Goal: Information Seeking & Learning: Learn about a topic

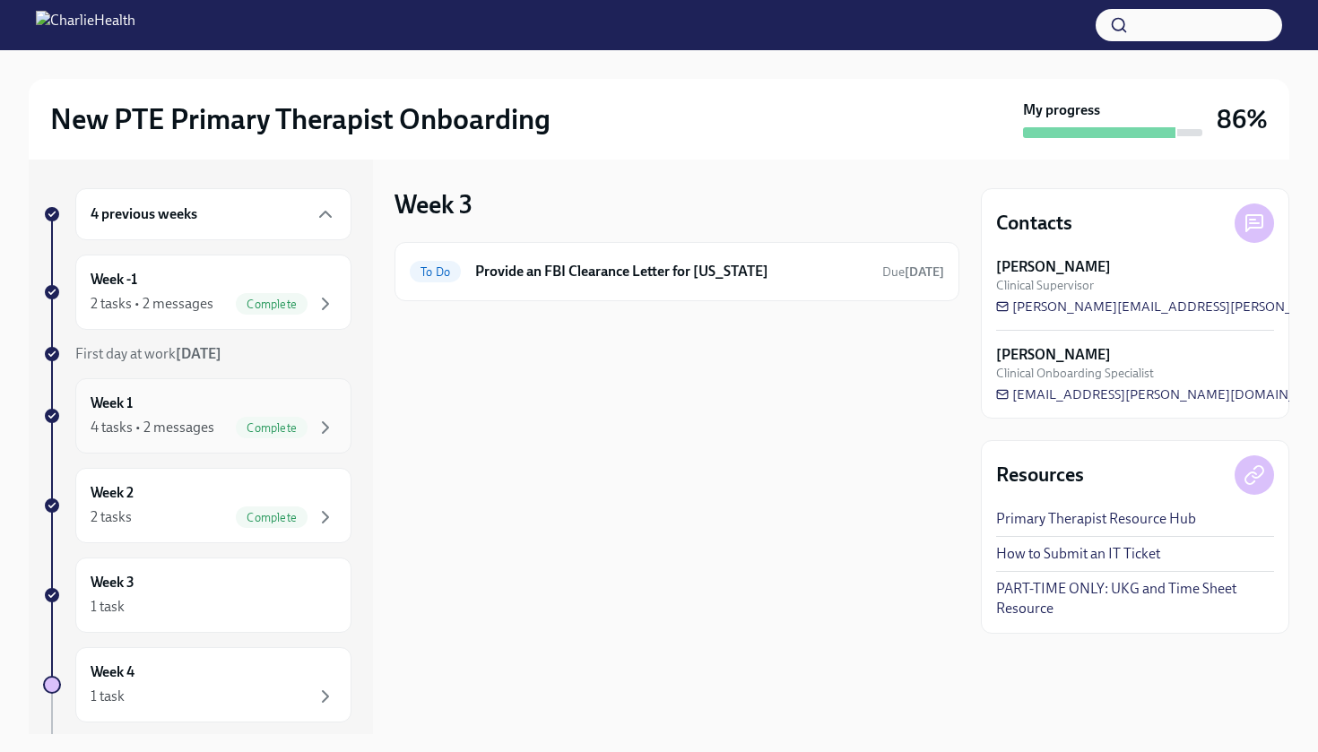
click at [191, 404] on div "Week 1 4 tasks • 2 messages Complete" at bounding box center [214, 416] width 246 height 45
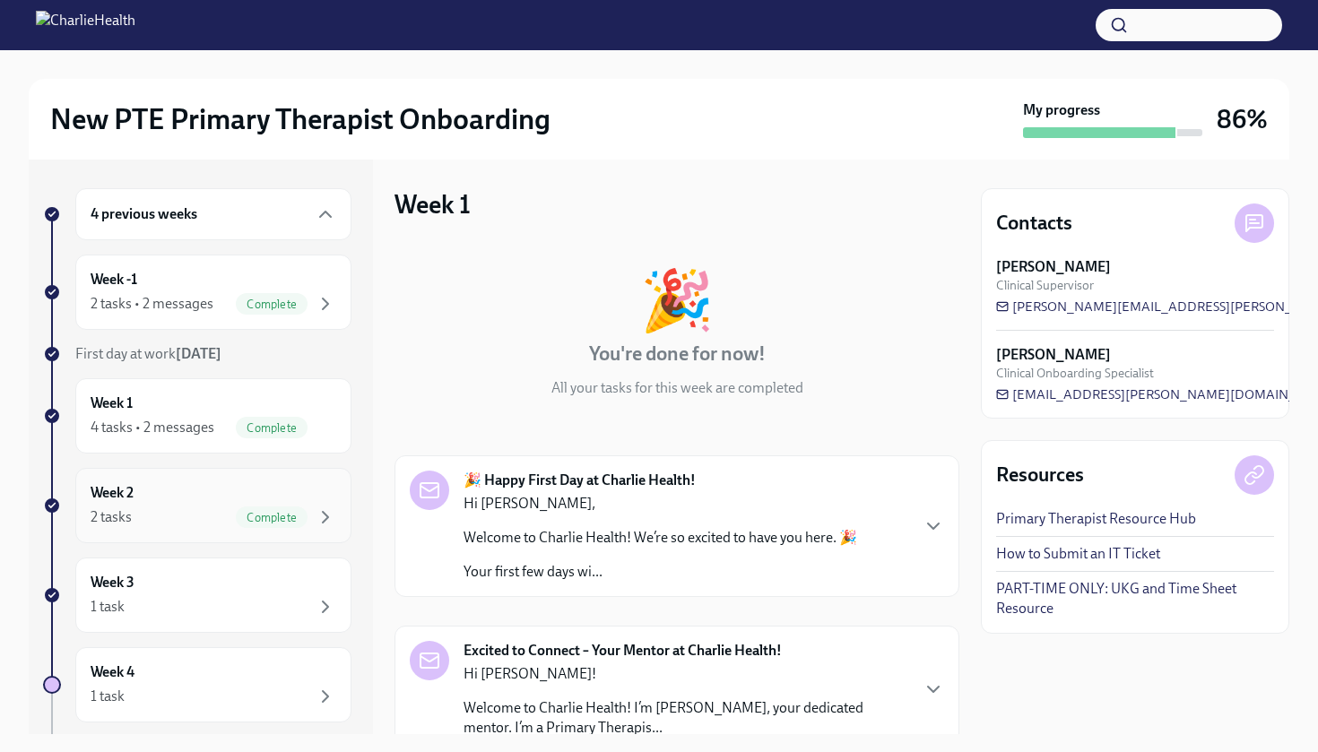
click at [184, 524] on div "2 tasks Complete" at bounding box center [214, 518] width 246 height 22
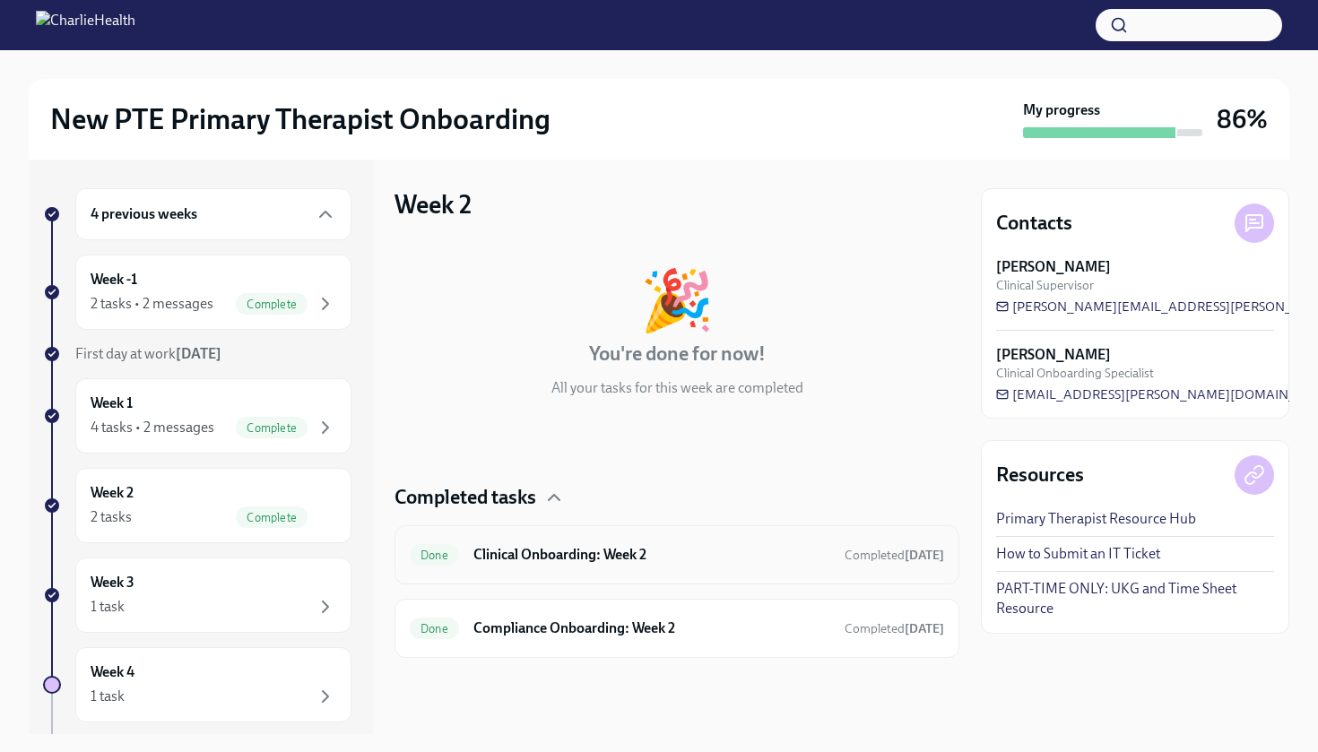
click at [699, 559] on h6 "Clinical Onboarding: Week 2" at bounding box center [652, 555] width 357 height 20
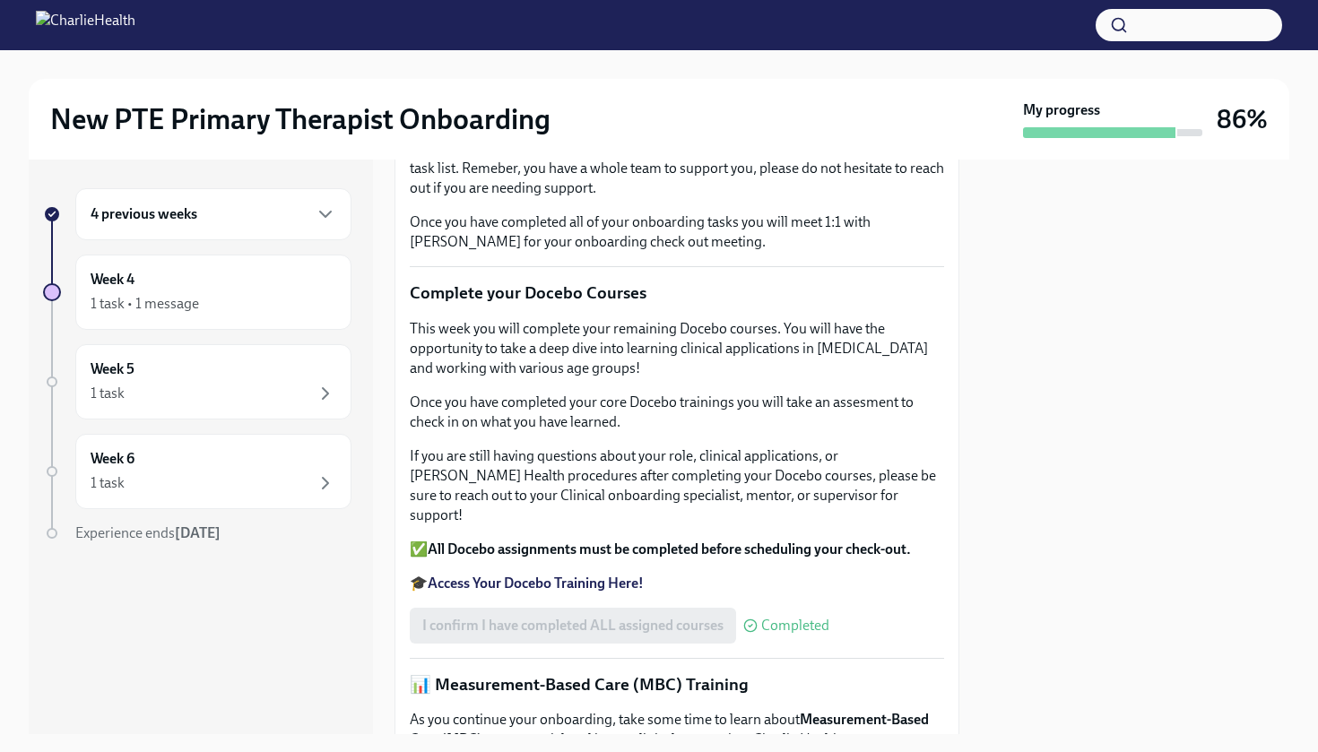
click at [265, 222] on div "4 previous weeks" at bounding box center [214, 215] width 246 height 22
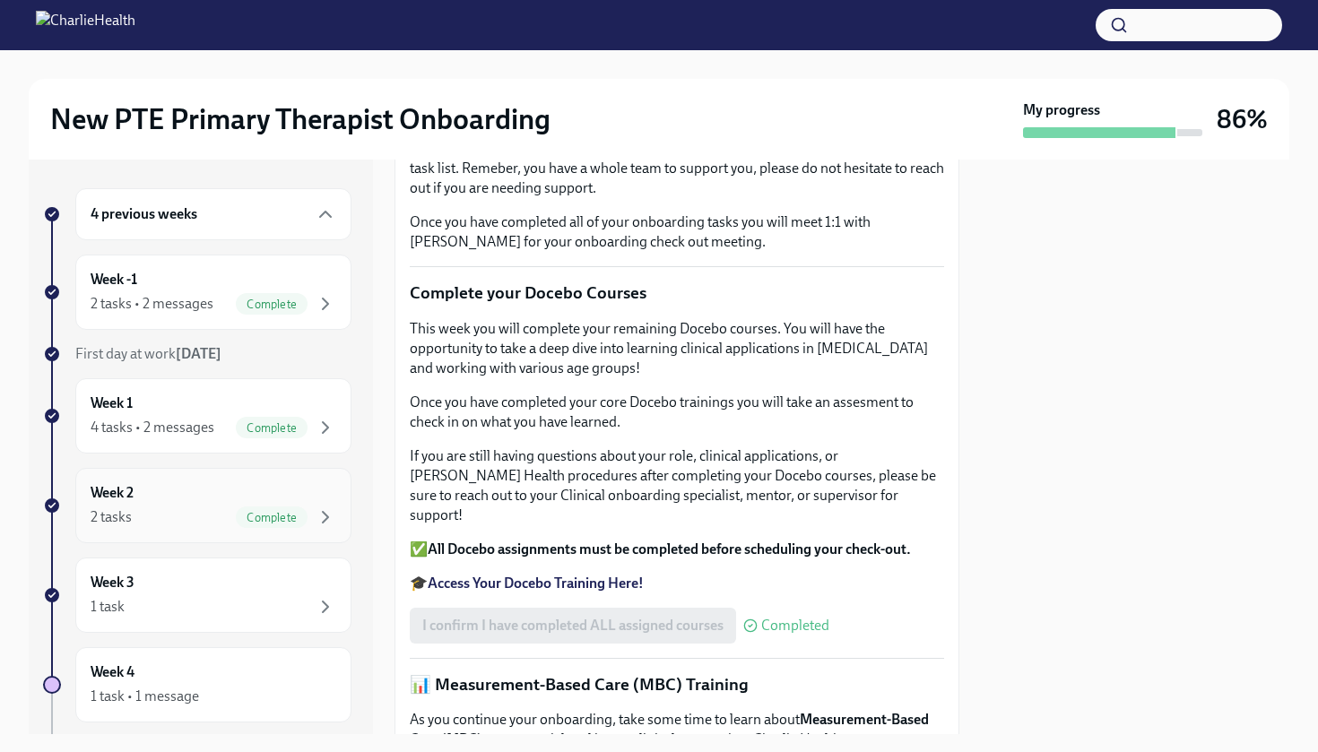
click at [183, 483] on div "Week 2 2 tasks Complete" at bounding box center [214, 505] width 246 height 45
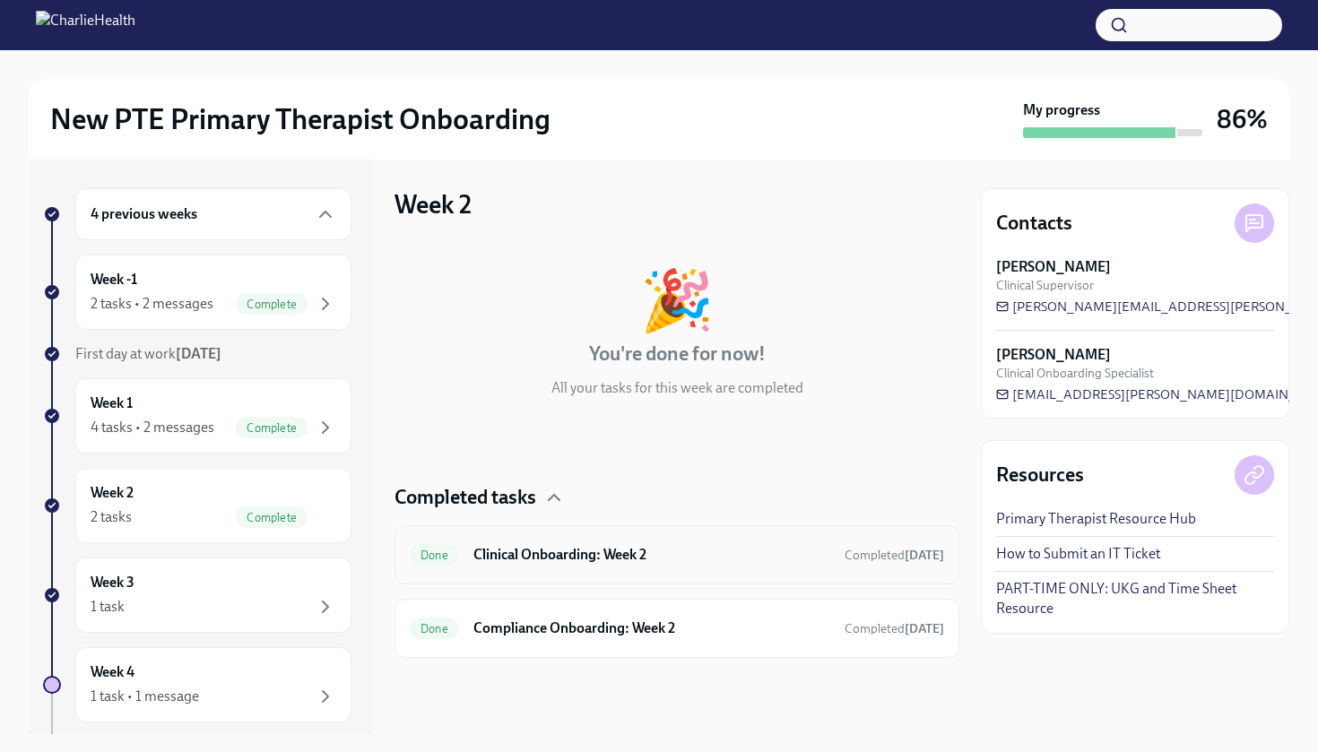
click at [604, 568] on div "Done Clinical Onboarding: Week 2 Completed [DATE]" at bounding box center [677, 555] width 535 height 29
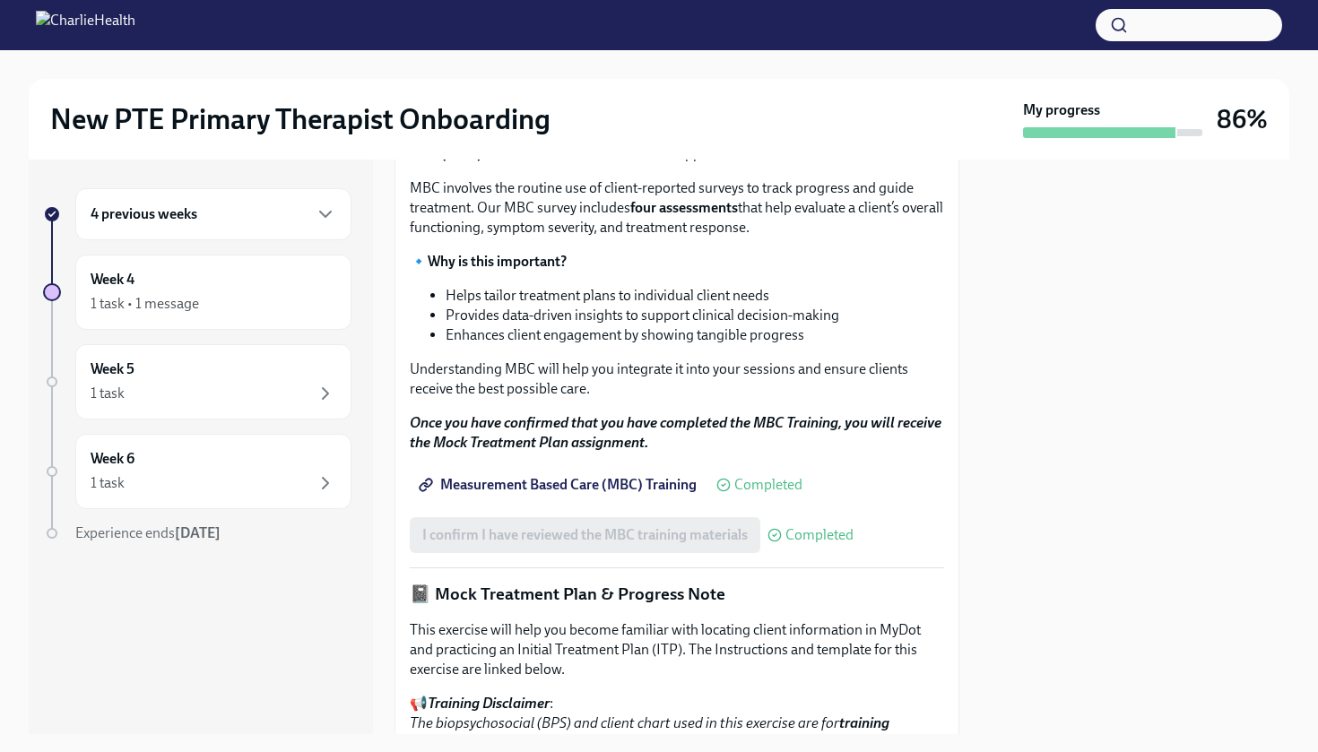
scroll to position [853, 0]
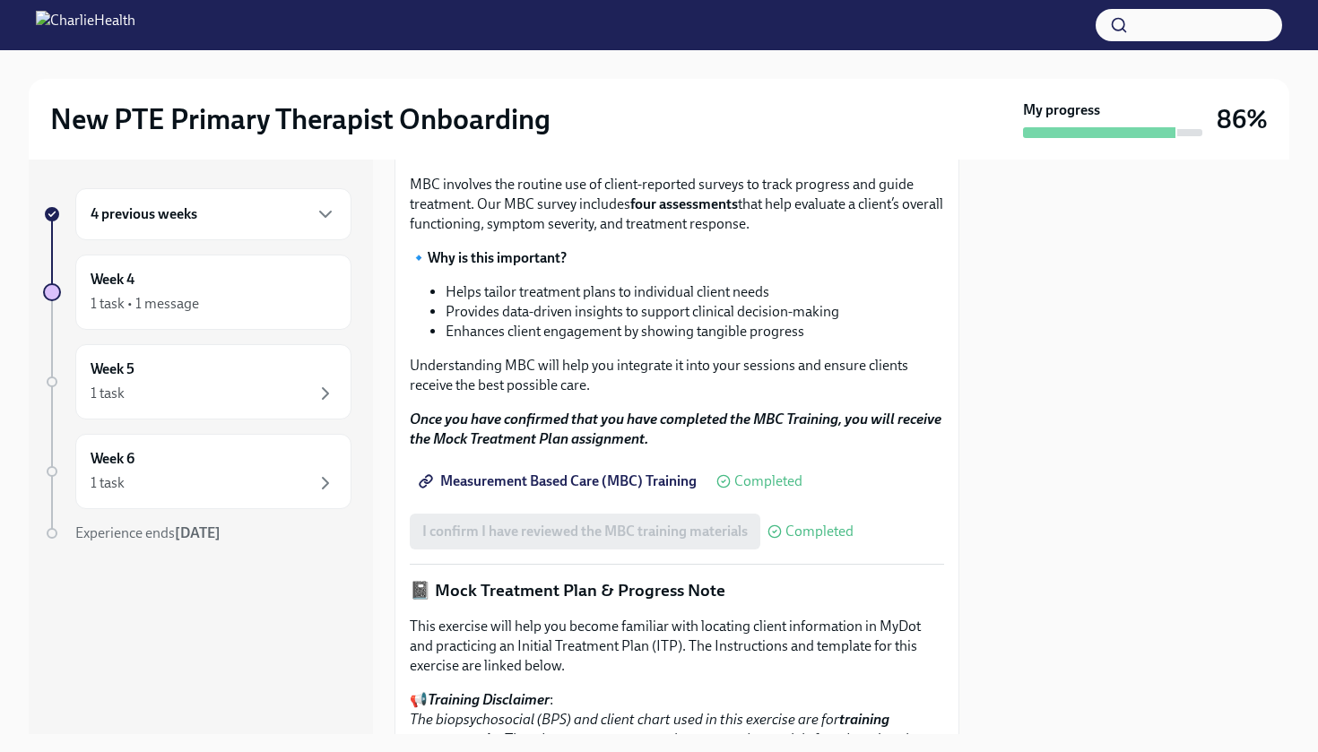
click at [220, 222] on div "4 previous weeks" at bounding box center [214, 215] width 246 height 22
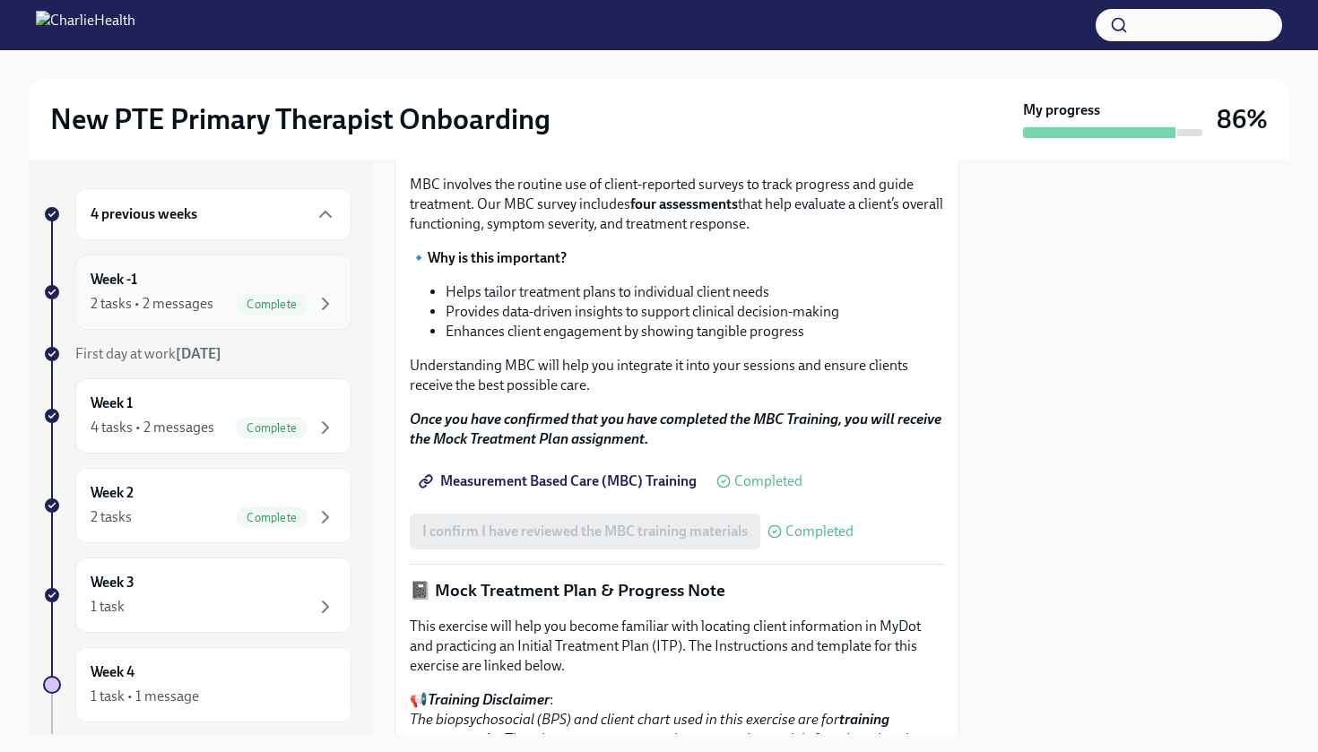
click at [224, 289] on div "Week -1 2 tasks • 2 messages Complete" at bounding box center [214, 292] width 246 height 45
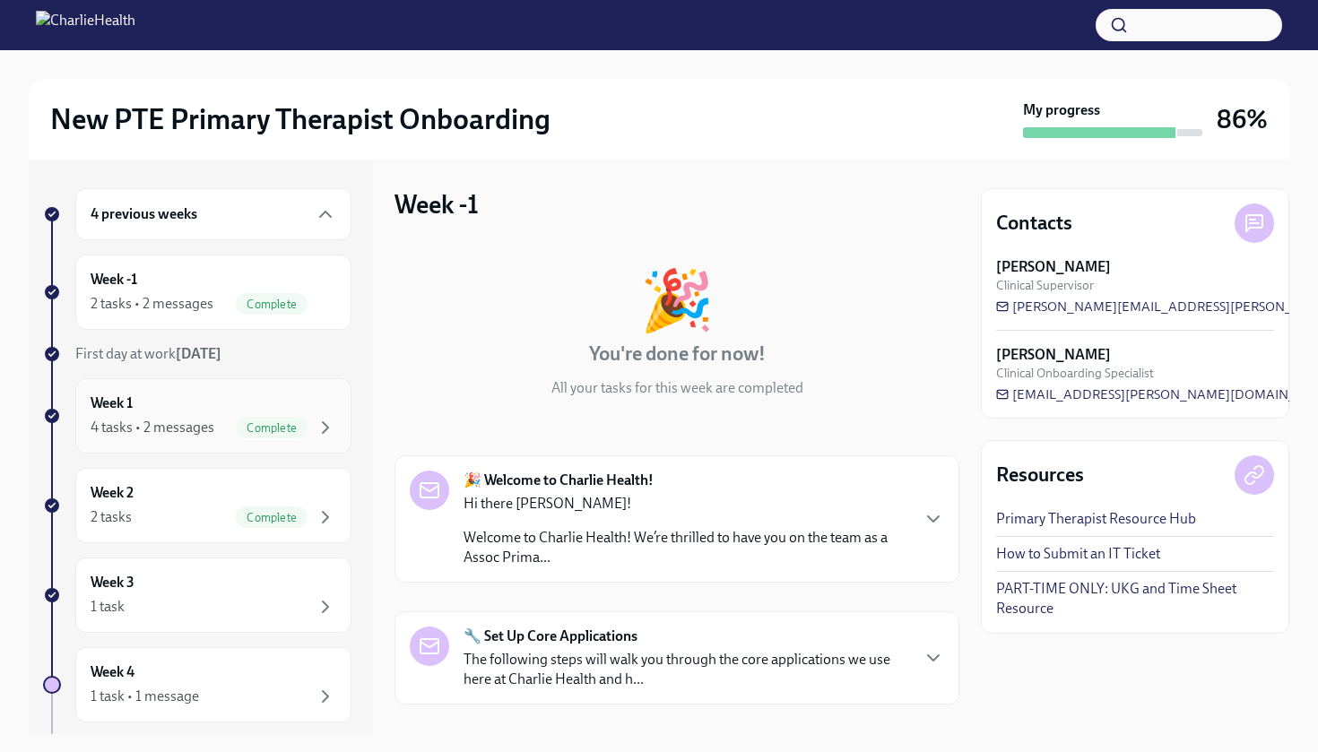
click at [213, 402] on div "Week 1 4 tasks • 2 messages Complete" at bounding box center [214, 416] width 246 height 45
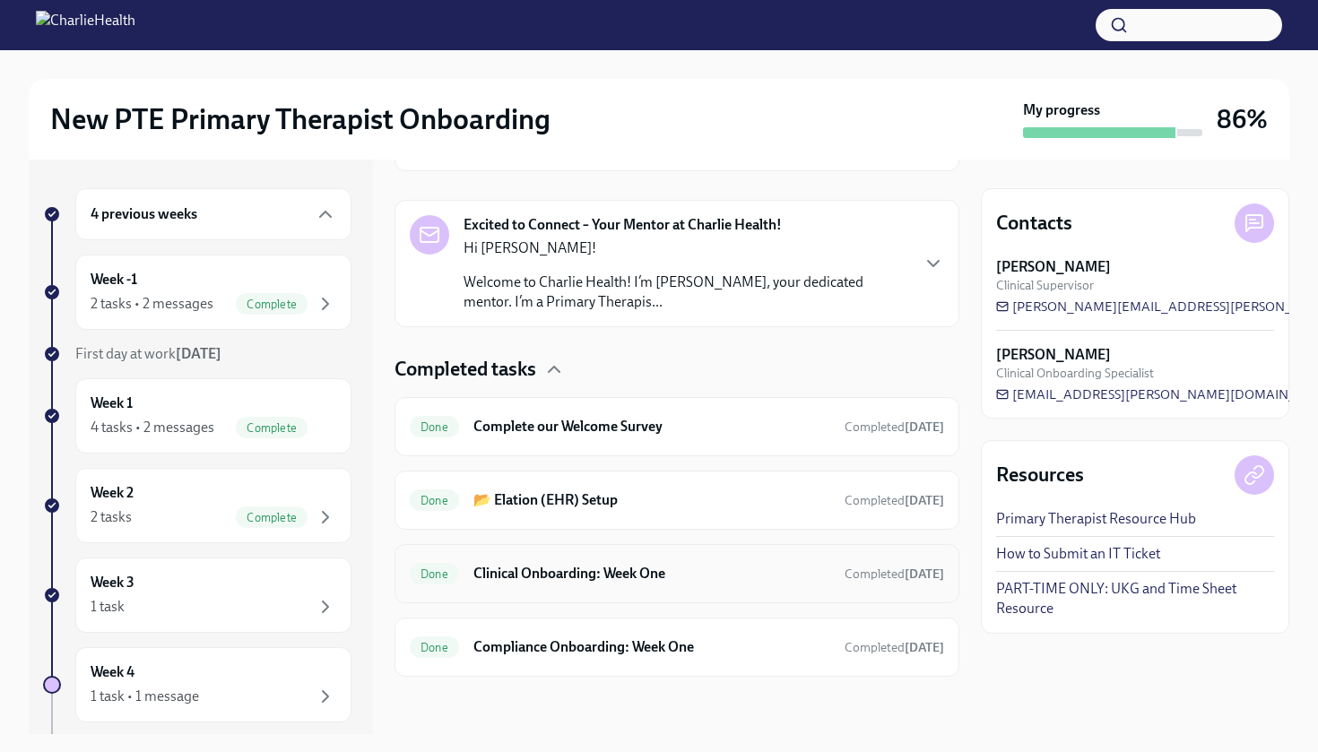
click at [630, 586] on div "Done Clinical Onboarding: Week One Completed [DATE]" at bounding box center [677, 574] width 535 height 29
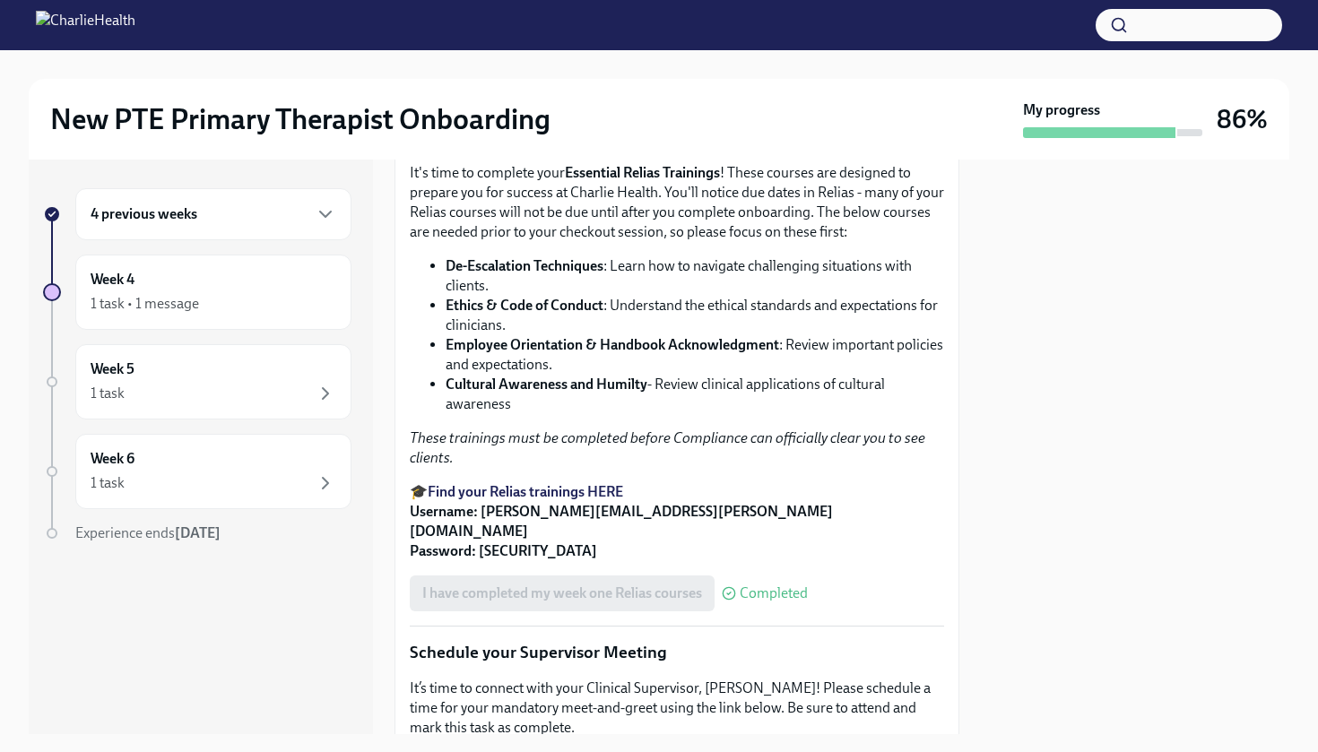
scroll to position [1143, 0]
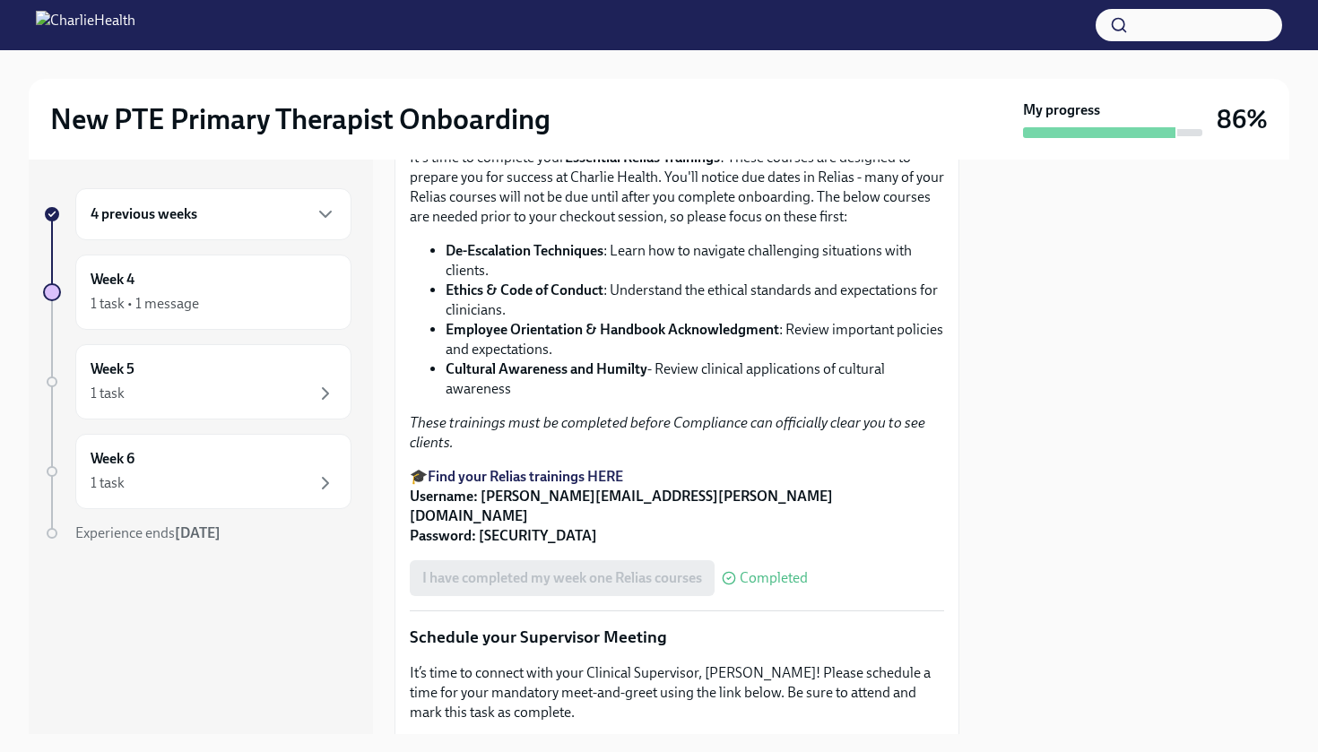
click at [608, 485] on strong "Find your Relias trainings HERE" at bounding box center [526, 476] width 196 height 17
